Goal: Information Seeking & Learning: Learn about a topic

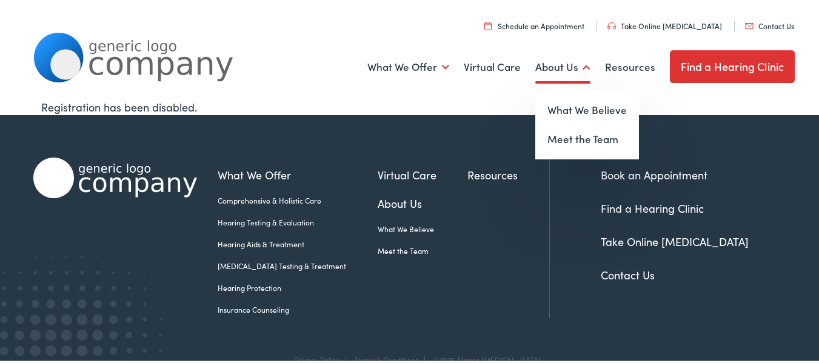
click at [550, 64] on link "About Us" at bounding box center [563, 65] width 55 height 45
click at [568, 113] on link "What We Believe" at bounding box center [588, 108] width 104 height 29
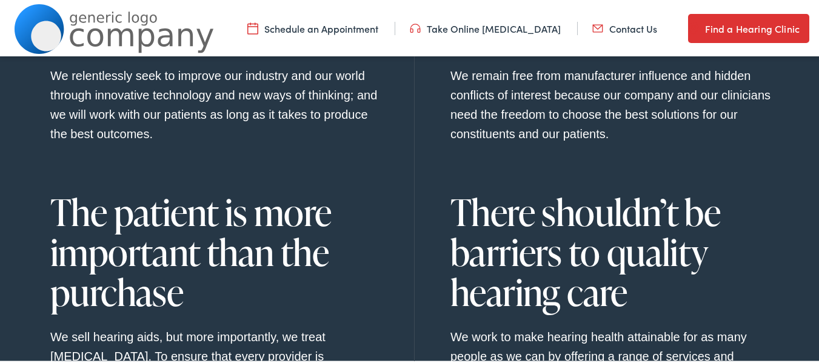
scroll to position [849, 0]
